Goal: Use online tool/utility: Utilize a website feature to perform a specific function

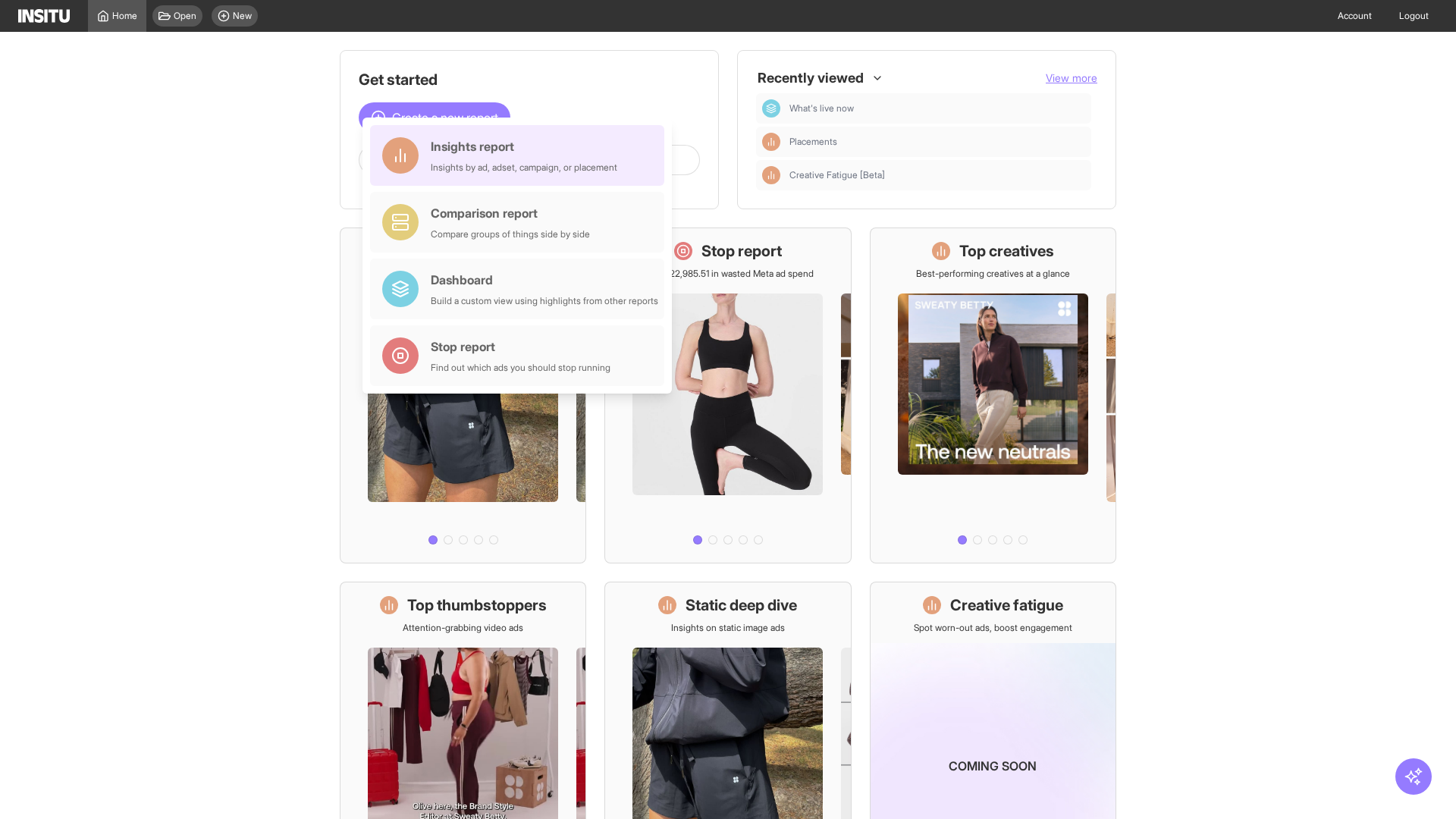
click at [521, 156] on div "Insights report Insights by ad, adset, campaign, or placement" at bounding box center [525, 155] width 187 height 36
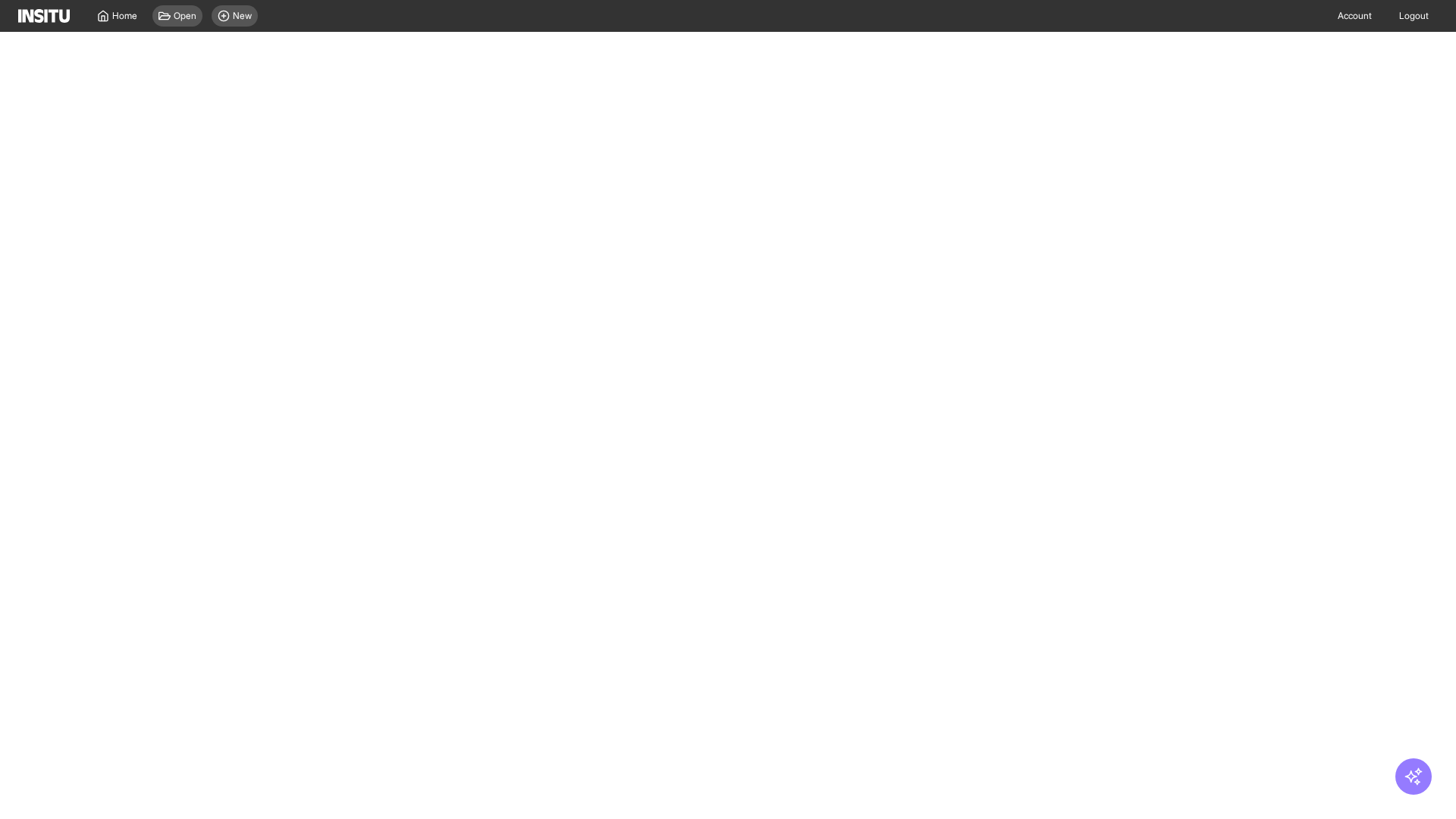
select select "**"
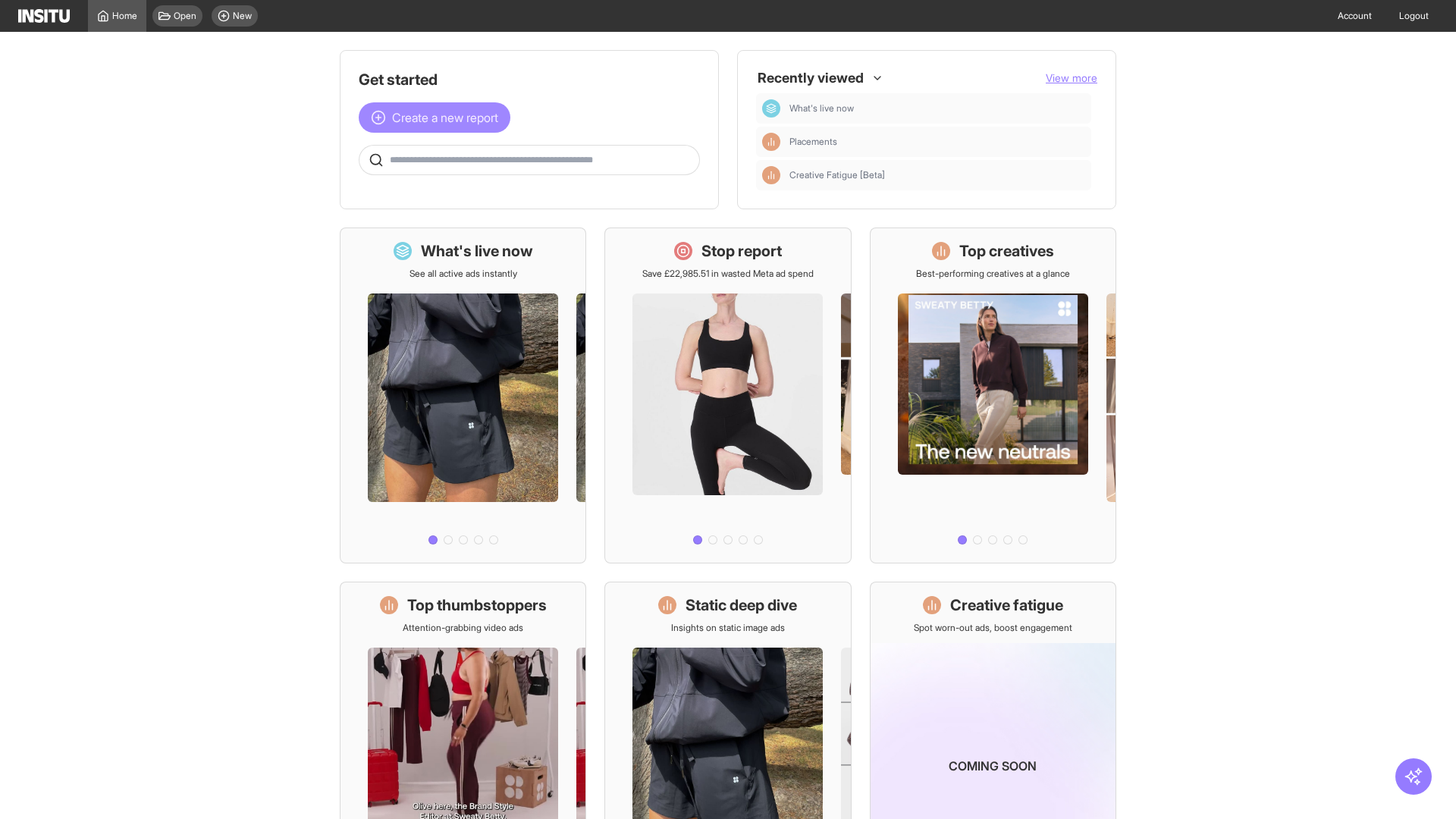
click at [439, 117] on span "Create a new report" at bounding box center [445, 117] width 107 height 18
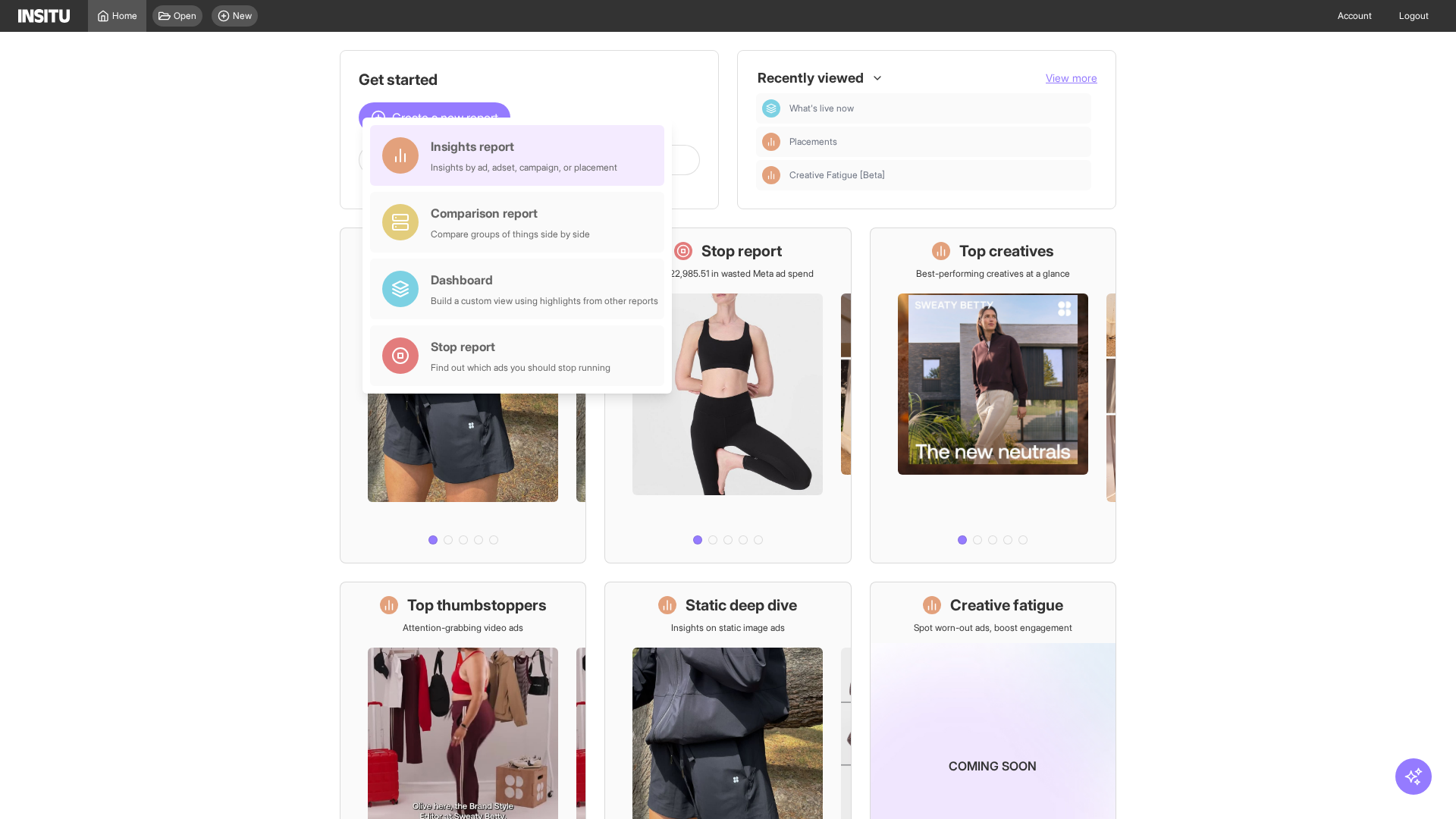
click at [521, 156] on div "Insights report Insights by ad, adset, campaign, or placement" at bounding box center [525, 155] width 187 height 36
